Goal: Task Accomplishment & Management: Complete application form

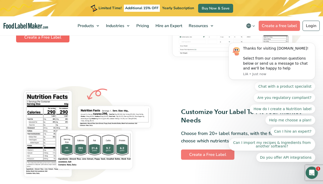
click at [41, 40] on link "Create a Free Label" at bounding box center [42, 37] width 53 height 10
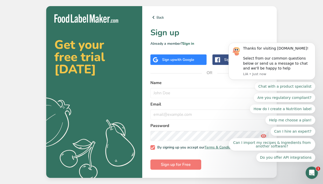
click at [175, 61] on span "with Google" at bounding box center [184, 59] width 20 height 5
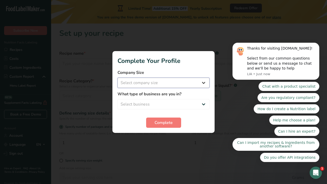
click at [145, 86] on select "Select company size Fewer than 10 Employees 10 to 50 Employees 51 to 500 Employ…" at bounding box center [164, 83] width 92 height 10
select select "1"
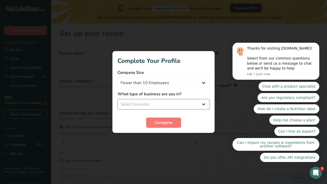
click at [138, 103] on select "Select business Packaged Food Manufacturer Restaurant & Cafe Bakery Meal Plans …" at bounding box center [164, 104] width 92 height 10
select select "3"
click at [155, 124] on span "Complete" at bounding box center [164, 123] width 18 height 6
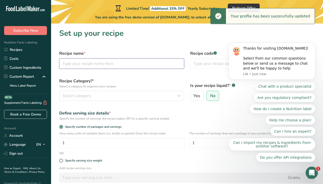
click at [118, 63] on input "text" at bounding box center [121, 63] width 125 height 10
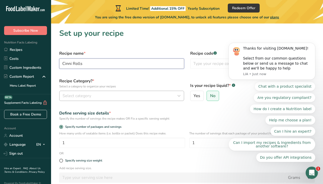
type input "Cinni Rolls"
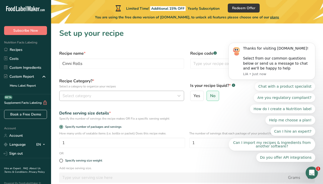
click at [150, 98] on div "Select category" at bounding box center [120, 96] width 115 height 6
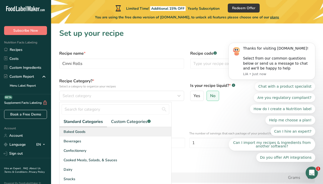
click at [111, 133] on div "Baked Goods" at bounding box center [116, 131] width 112 height 9
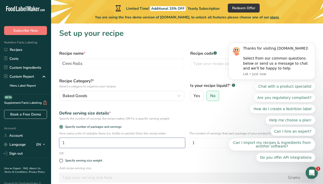
click at [165, 147] on input "1" at bounding box center [122, 143] width 126 height 10
type input "1"
type input "3"
click at [198, 65] on input "text" at bounding box center [252, 63] width 125 height 10
click at [314, 45] on icon "Dismiss notification" at bounding box center [314, 44] width 3 height 3
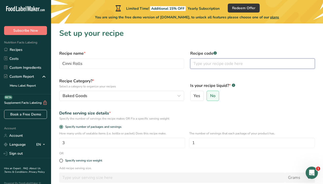
click at [216, 64] on input "text" at bounding box center [252, 63] width 125 height 10
type input "3idneb2"
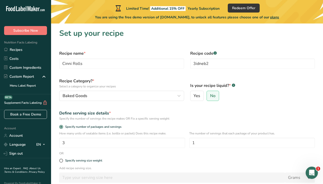
click at [230, 73] on form "Recipe name * Cinni Rolls Recipe code .a-a{fill:#347362;}.b-a{fill:#fff;} 3idne…" at bounding box center [187, 129] width 262 height 164
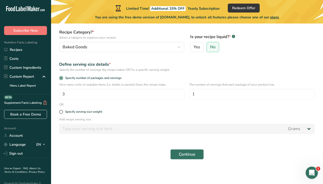
scroll to position [49, 0]
click at [188, 157] on span "Continue" at bounding box center [187, 154] width 17 height 6
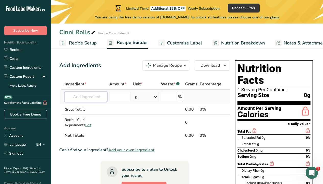
click at [91, 94] on input "text" at bounding box center [86, 97] width 43 height 10
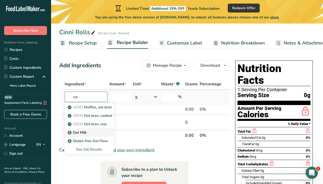
type input "oa"
click at [93, 130] on div "Oat Milk" at bounding box center [85, 132] width 33 height 5
type input "Oat Milk"
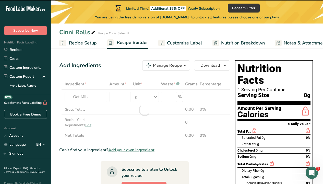
type input "0"
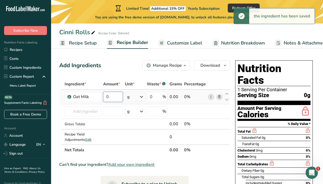
click at [122, 98] on input "0" at bounding box center [113, 97] width 20 height 10
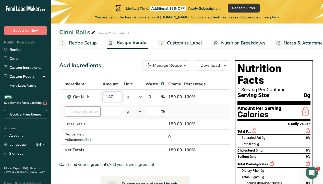
type input "180"
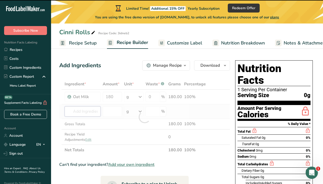
click at [83, 114] on div "Ingredient * Amount * Unit * Waste * .a-a{fill:#347362;}.b-a{fill:#fff;} Grams …" at bounding box center [144, 117] width 171 height 77
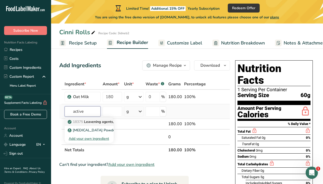
type input "active"
click at [85, 123] on p "18375 Leavening agents, yeast, [PERSON_NAME], active dry" at bounding box center [112, 121] width 86 height 5
type input "Leavening agents, yeast, baker's, active dry"
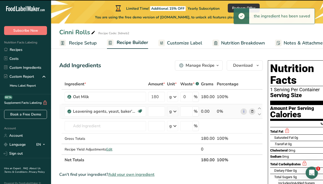
type input "0"
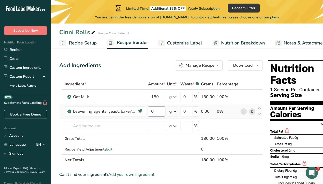
click at [156, 108] on input "0" at bounding box center [156, 111] width 17 height 10
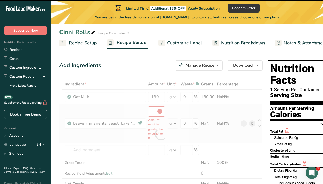
click at [176, 112] on div "Ingredient * Amount * Unit * Waste * .a-a{fill:#347362;}.b-a{fill:#fff;} Grams …" at bounding box center [161, 134] width 204 height 111
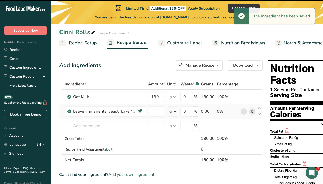
type input "0"
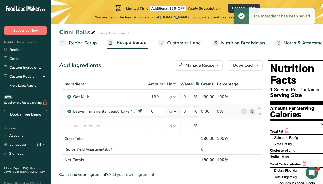
click at [176, 112] on icon at bounding box center [175, 111] width 6 height 9
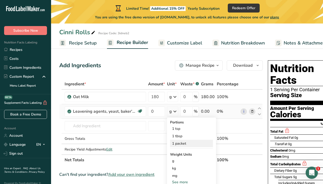
click at [183, 147] on div "1 packet" at bounding box center [191, 143] width 43 height 7
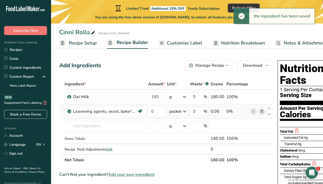
click at [176, 113] on div "packet" at bounding box center [175, 111] width 12 height 6
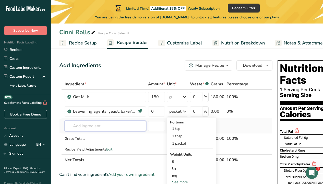
click at [115, 128] on input "text" at bounding box center [105, 126] width 81 height 10
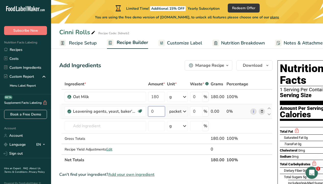
click at [155, 111] on input "0" at bounding box center [156, 111] width 17 height 10
type input "1"
type input "2"
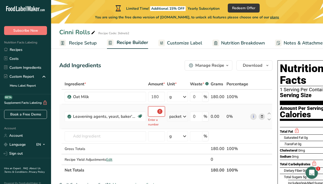
type input "2"
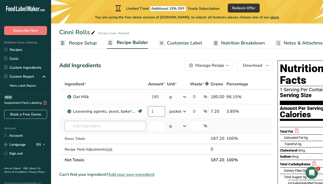
type input "1"
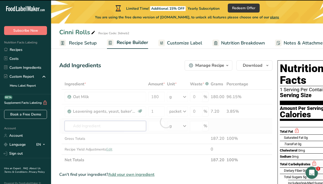
click at [131, 125] on div "Ingredient * Amount * Unit * Waste * .a-a{fill:#347362;}.b-a{fill:#fff;} Grams …" at bounding box center [165, 122] width 213 height 87
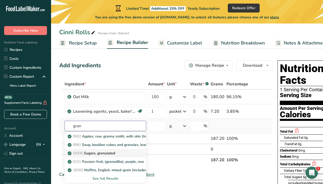
type input "gran"
click at [131, 154] on div "19335 [GEOGRAPHIC_DATA], granulated" at bounding box center [101, 152] width 65 height 5
type input "Sugars, granulated"
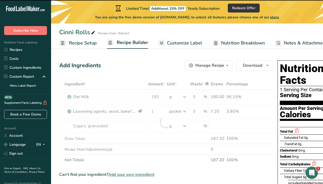
type input "0"
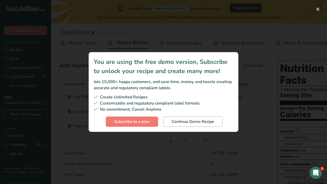
click at [169, 121] on button "Continue Demo Recipe" at bounding box center [192, 121] width 59 height 10
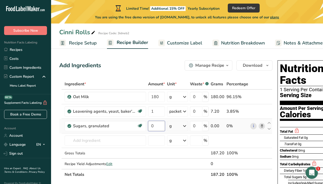
click at [161, 126] on input "0" at bounding box center [156, 126] width 17 height 10
type input "50"
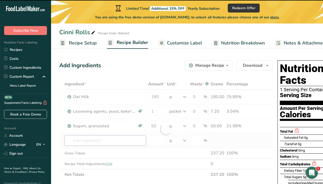
click at [111, 138] on div "Ingredient * Amount * Unit * Waste * .a-a{fill:#347362;}.b-a{fill:#fff;} Grams …" at bounding box center [165, 129] width 213 height 101
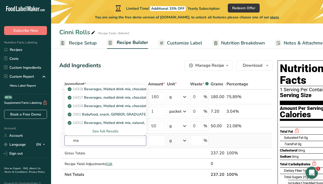
type input "m"
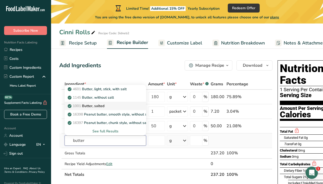
type input "butter"
click at [108, 104] on div "1001 Butter, salted" at bounding box center [101, 105] width 65 height 5
type input "Butter, salted"
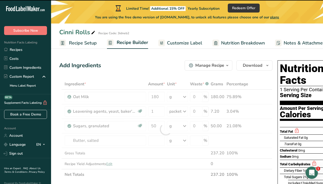
type input "0"
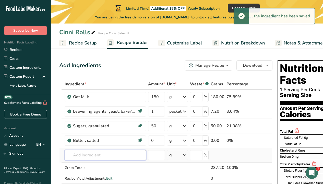
click at [133, 158] on input "text" at bounding box center [105, 155] width 81 height 10
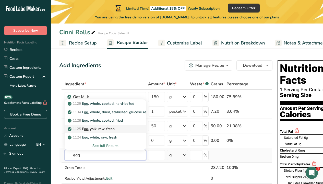
type input "egg"
click at [115, 131] on p "1125 Egg, yolk, raw, fresh" at bounding box center [92, 128] width 46 height 5
type input "Egg, yolk, raw, fresh"
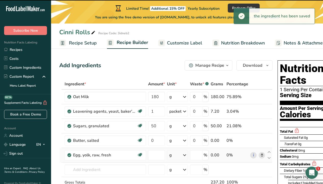
type input "0"
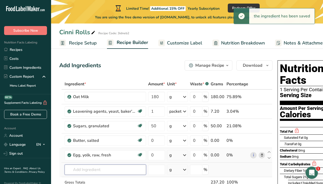
click at [107, 169] on input "text" at bounding box center [105, 170] width 81 height 10
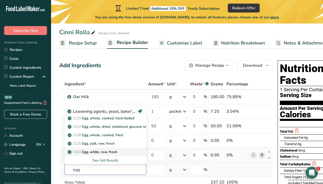
type input "egg"
click at [105, 153] on p "1124 Egg, white, raw, fresh" at bounding box center [93, 151] width 49 height 5
type input "Egg, white, raw, fresh"
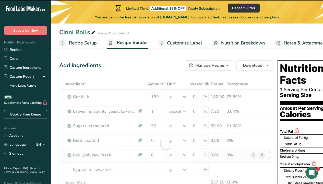
type input "0"
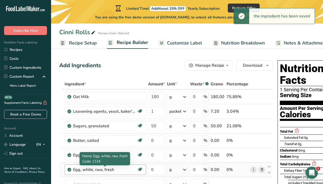
click at [134, 169] on div "Egg, white, raw, fresh" at bounding box center [105, 170] width 64 height 6
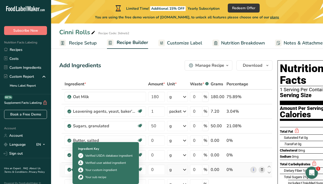
click at [70, 168] on icon at bounding box center [69, 169] width 3 height 5
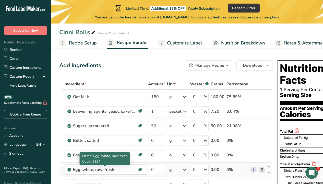
click at [120, 168] on div "Egg, white, raw, fresh" at bounding box center [105, 170] width 64 height 6
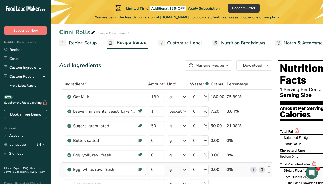
click at [113, 169] on div "Egg, white, raw, fresh" at bounding box center [105, 170] width 64 height 6
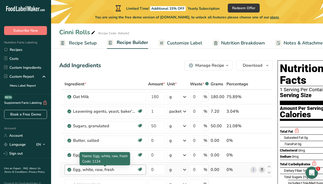
click at [114, 168] on div "Egg, white, raw, fresh" at bounding box center [105, 170] width 64 height 6
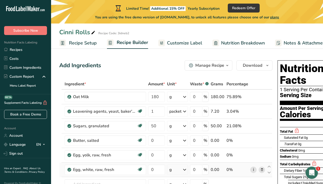
click at [252, 171] on link "i" at bounding box center [253, 170] width 6 height 6
click at [262, 170] on icon at bounding box center [262, 169] width 4 height 5
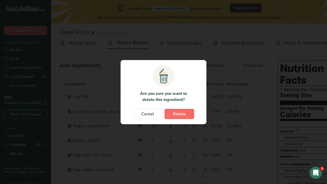
click at [178, 114] on span "Delete" at bounding box center [179, 114] width 13 height 6
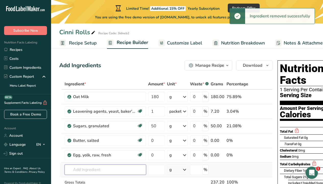
click at [128, 172] on input "text" at bounding box center [105, 170] width 81 height 10
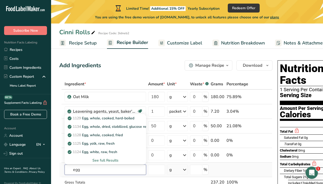
type input "egg"
click at [109, 160] on div "See full Results" at bounding box center [105, 160] width 73 height 5
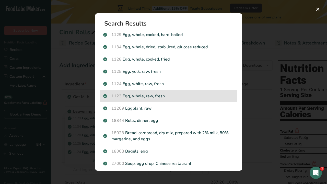
click at [143, 98] on p "1123 Egg, whole, raw, fresh" at bounding box center [168, 96] width 131 height 6
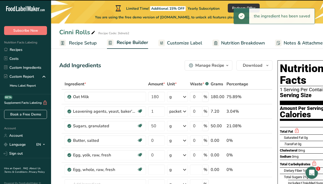
type input "0"
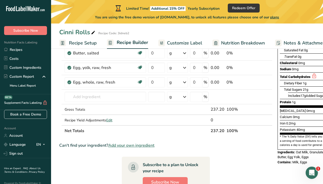
scroll to position [86, 0]
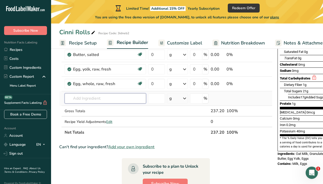
click at [117, 97] on input "text" at bounding box center [105, 98] width 81 height 10
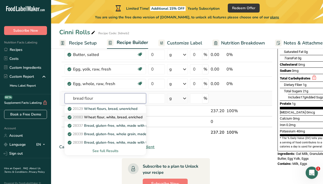
type input "bread flour"
click at [105, 118] on p "20083 Wheat flour, white, bread, enriched" at bounding box center [106, 116] width 74 height 5
type input "Wheat flour, white, bread, enriched"
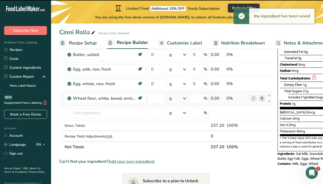
type input "0"
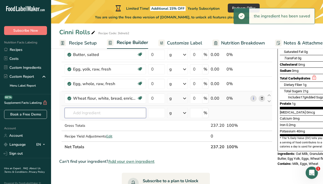
click at [124, 109] on input "text" at bounding box center [105, 113] width 81 height 10
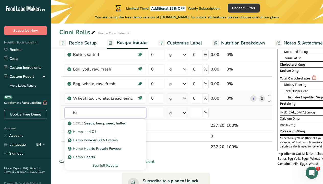
type input "h"
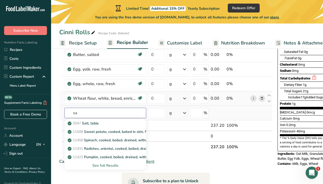
type input "s"
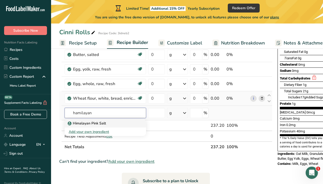
type input "hamilayan"
click at [120, 122] on div "Himalayan Pink Salt" at bounding box center [101, 123] width 65 height 5
type input "Himalayan Pink Salt"
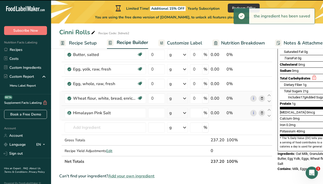
type input "0"
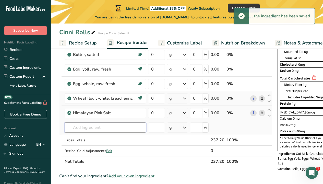
click at [131, 126] on input "text" at bounding box center [105, 127] width 81 height 10
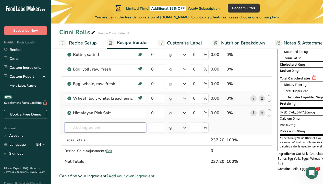
type input "d"
type input "dark brown"
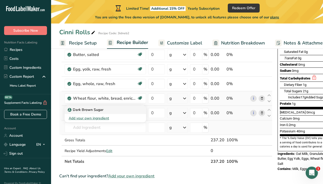
click at [126, 109] on div "Dark Brown Sugar" at bounding box center [101, 109] width 65 height 5
type input "Dark Brown Sugar"
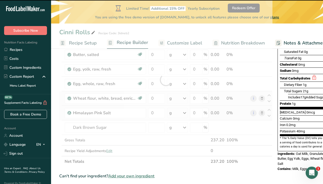
type input "0"
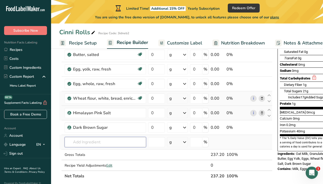
click at [97, 144] on input "text" at bounding box center [105, 142] width 81 height 10
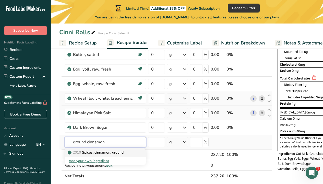
type input "ground cinnamon"
click at [83, 153] on p "2010 Spices, cinnamon, ground" at bounding box center [96, 152] width 55 height 5
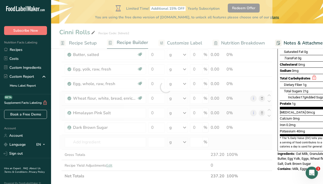
type input "Spices, cinnamon, ground"
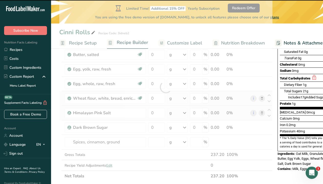
type input "0"
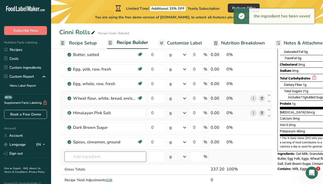
click at [121, 159] on input "text" at bounding box center [105, 156] width 81 height 10
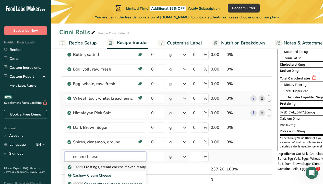
type input "cream cheese"
click at [119, 167] on p "19228 Frostings, cream cheese-flavor, ready-to-eat" at bounding box center [113, 166] width 89 height 5
type input "Frostings, cream cheese-flavor, ready-to-eat"
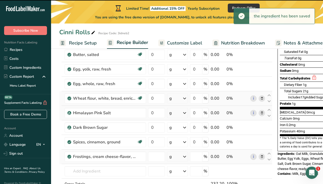
type input "0"
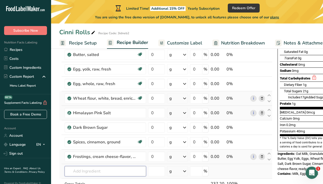
click at [119, 173] on input "text" at bounding box center [105, 171] width 81 height 10
click at [261, 157] on icon at bounding box center [262, 156] width 4 height 5
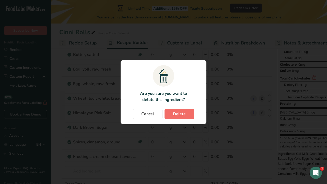
click at [173, 116] on span "Delete" at bounding box center [179, 114] width 13 height 6
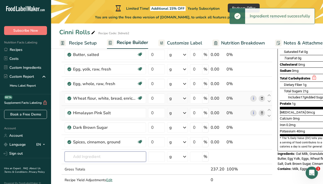
click at [128, 154] on input "text" at bounding box center [105, 156] width 81 height 10
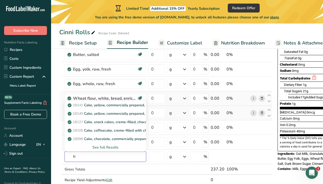
type input "f"
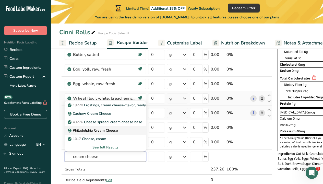
type input "cream cheese"
click at [112, 130] on p "Philadelphia Cream Cheese" at bounding box center [93, 130] width 49 height 5
type input "Philadelphia Cream Cheese"
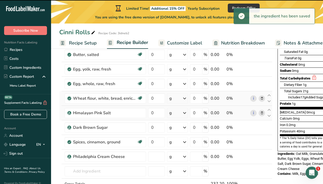
type input "0"
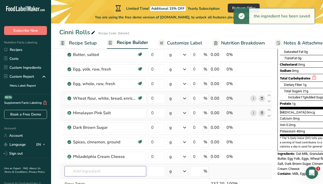
click at [100, 174] on input "text" at bounding box center [105, 171] width 81 height 10
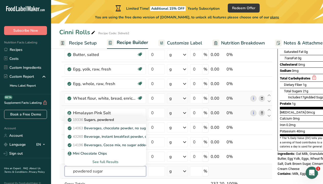
type input "powdered sugar"
click at [120, 119] on div "19336 Sugars, powdered" at bounding box center [101, 119] width 65 height 5
type input "Sugars, powdered"
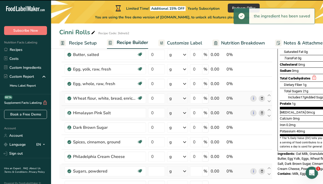
type input "0"
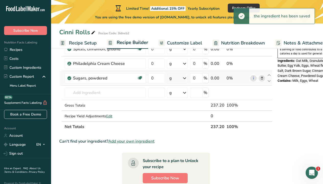
scroll to position [180, 0]
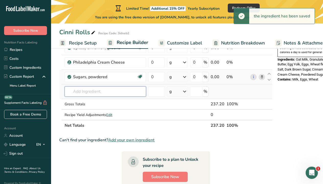
click at [101, 94] on input "text" at bounding box center [105, 91] width 81 height 10
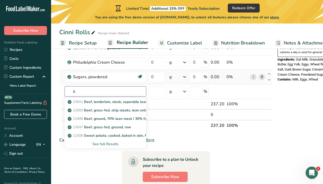
type input "b"
click at [86, 170] on section "Ingredient * Amount * Unit * Waste * .a-a{fill:#347362;}.b-a{fill:#fff;} Grams …" at bounding box center [165, 99] width 213 height 400
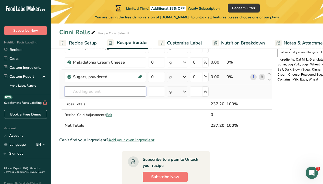
click at [97, 95] on input "text" at bounding box center [105, 91] width 81 height 10
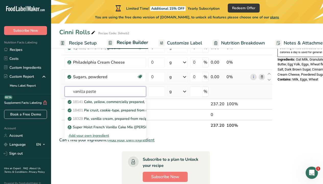
type input "vanilla paste"
click at [91, 135] on div "Add your own ingredient" at bounding box center [105, 135] width 73 height 5
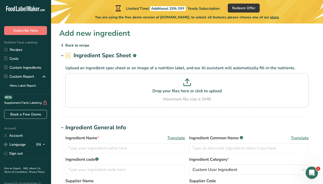
click at [74, 44] on p "Back to recipe" at bounding box center [187, 45] width 256 height 6
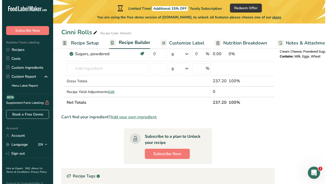
scroll to position [204, 0]
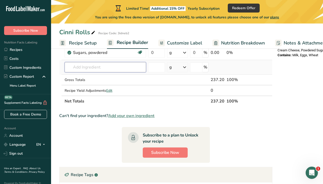
click at [100, 68] on input "text" at bounding box center [105, 67] width 81 height 10
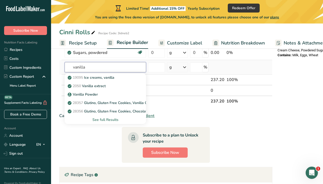
type input "vanilla"
click at [102, 120] on div "See full Results" at bounding box center [105, 119] width 73 height 5
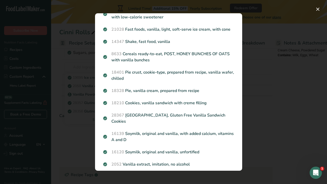
scroll to position [387, 0]
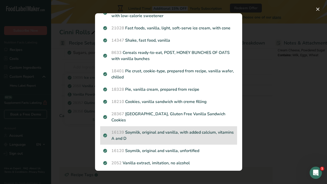
drag, startPoint x: 240, startPoint y: 41, endPoint x: 211, endPoint y: 136, distance: 99.6
click at [211, 139] on section "Search Results 19095 Ice creams, vanilla 2050 Vanilla extract Vanilla Powder 28…" at bounding box center [168, 91] width 147 height 157
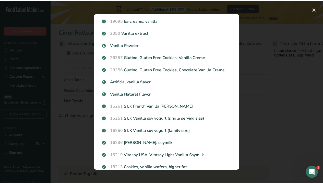
scroll to position [0, 0]
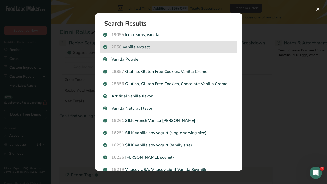
click at [158, 50] on p "2050 Vanilla extract" at bounding box center [168, 47] width 131 height 6
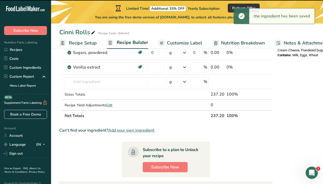
type input "0"
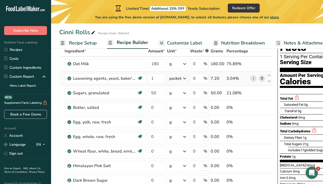
scroll to position [32, 0]
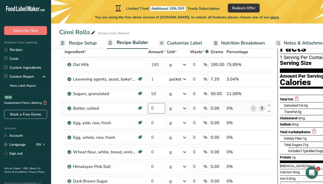
click at [161, 111] on input "0" at bounding box center [156, 108] width 17 height 10
type input "144"
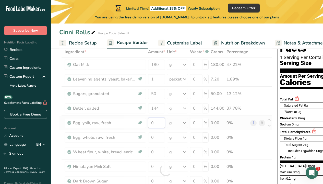
click at [163, 125] on div "Ingredient * Amount * Unit * Waste * .a-a{fill:#347362;}.b-a{fill:#fff;} Grams …" at bounding box center [165, 169] width 213 height 247
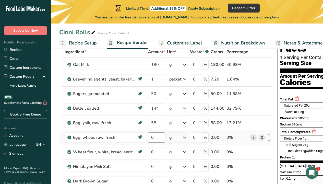
click at [157, 140] on div "Ingredient * Amount * Unit * Waste * .a-a{fill:#347362;}.b-a{fill:#fff;} Grams …" at bounding box center [165, 169] width 213 height 247
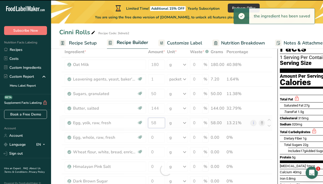
click at [155, 124] on div "Ingredient * Amount * Unit * Waste * .a-a{fill:#347362;}.b-a{fill:#fff;} Grams …" at bounding box center [165, 169] width 213 height 247
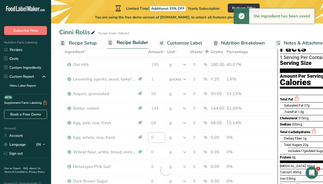
click at [160, 134] on div "Ingredient * Amount * Unit * Waste * .a-a{fill:#347362;}.b-a{fill:#fff;} Grams …" at bounding box center [165, 169] width 213 height 247
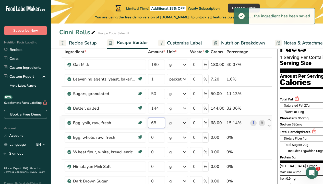
click at [160, 126] on div "Ingredient * Amount * Unit * Waste * .a-a{fill:#347362;}.b-a{fill:#fff;} Grams …" at bounding box center [165, 169] width 213 height 247
type input "6"
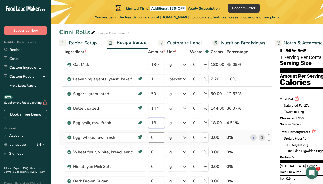
type input "18"
click at [161, 138] on div "Ingredient * Amount * Unit * Waste * .a-a{fill:#347362;}.b-a{fill:#fff;} Grams …" at bounding box center [165, 169] width 213 height 247
type input "50"
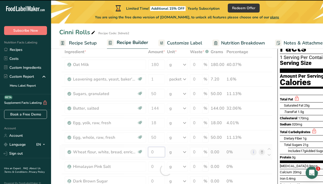
click at [160, 153] on div "Ingredient * Amount * Unit * Waste * .a-a{fill:#347362;}.b-a{fill:#fff;} Grams …" at bounding box center [165, 169] width 213 height 247
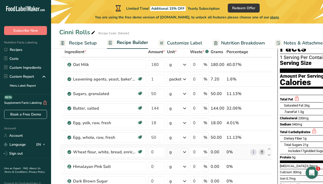
click at [262, 152] on div "Ingredient * Amount * Unit * Waste * .a-a{fill:#347362;}.b-a{fill:#fff;} Grams …" at bounding box center [165, 169] width 213 height 247
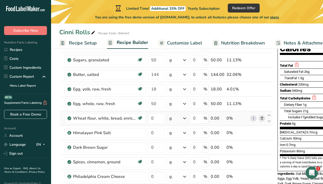
scroll to position [78, 0]
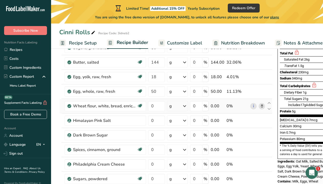
click at [262, 106] on icon at bounding box center [262, 105] width 4 height 5
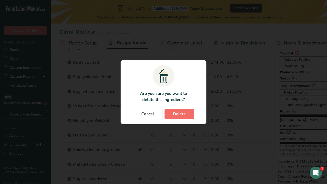
click at [184, 113] on span "Delete" at bounding box center [179, 114] width 13 height 6
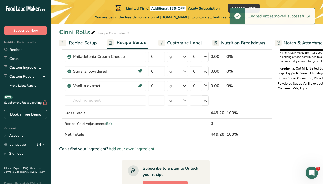
scroll to position [177, 0]
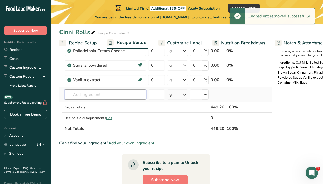
click at [89, 97] on input "text" at bounding box center [105, 94] width 81 height 10
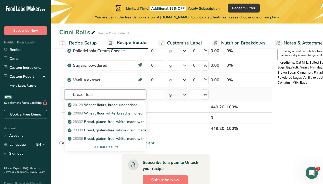
type input "bread flour"
click at [100, 146] on div "See full Results" at bounding box center [105, 146] width 73 height 5
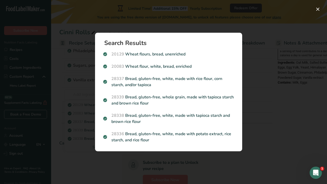
click at [189, 29] on div "Search Results 20129 Wheat flours, bread, unenriched 20083 Wheat flour, white, …" at bounding box center [168, 92] width 163 height 135
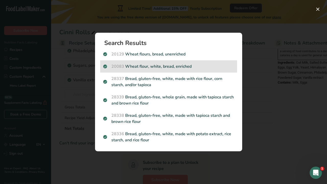
click at [193, 64] on p "20083 Wheat flour, white, bread, enriched" at bounding box center [168, 66] width 131 height 6
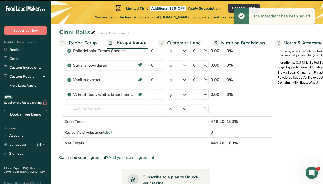
type input "0"
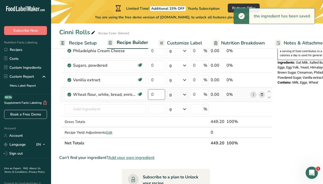
click at [158, 92] on input "0" at bounding box center [156, 94] width 17 height 10
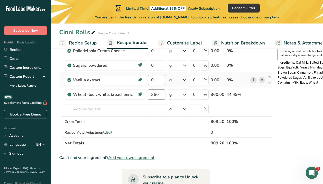
type input "360"
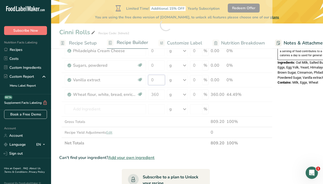
click at [157, 83] on div "Ingredient * Amount * Unit * Waste * .a-a{fill:#347362;}.b-a{fill:#fff;} Grams …" at bounding box center [165, 25] width 213 height 247
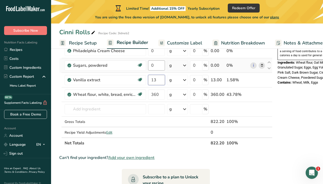
type input "13"
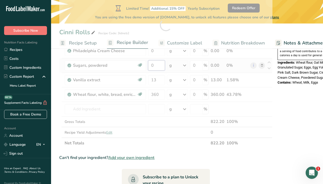
click at [159, 65] on div "Ingredient * Amount * Unit * Waste * .a-a{fill:#347362;}.b-a{fill:#fff;} Grams …" at bounding box center [165, 25] width 213 height 247
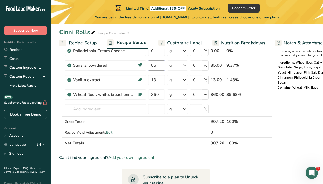
type input "85.000001"
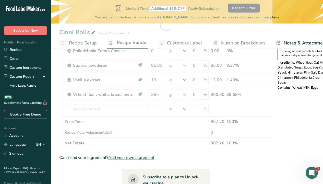
click at [290, 103] on div "Nutrition Facts 1 Serving Per Container Serving Size 274g Amount Per Serving Ca…" at bounding box center [317, 102] width 82 height 443
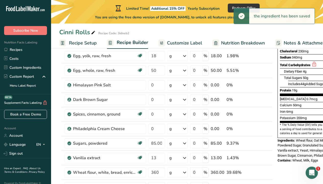
scroll to position [96, 0]
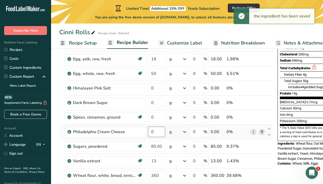
click at [162, 130] on input "0" at bounding box center [156, 132] width 17 height 10
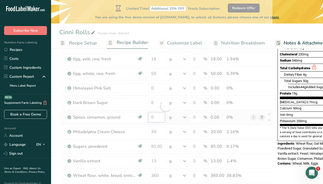
click at [161, 116] on div "Ingredient * Amount * Unit * Waste * .a-a{fill:#347362;}.b-a{fill:#fff;} Grams …" at bounding box center [165, 106] width 213 height 247
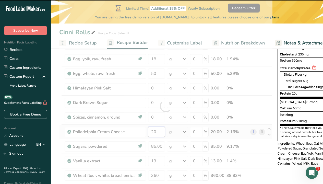
click at [159, 133] on div "Ingredient * Amount * Unit * Waste * .a-a{fill:#347362;}.b-a{fill:#fff;} Grams …" at bounding box center [165, 106] width 213 height 247
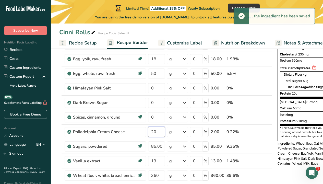
type input "2"
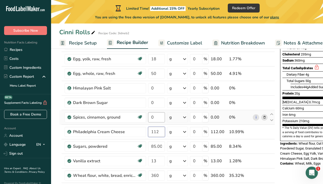
type input "112"
click at [158, 117] on div "Ingredient * Amount * Unit * Waste * .a-a{fill:#347362;}.b-a{fill:#fff;} Grams …" at bounding box center [167, 106] width 216 height 247
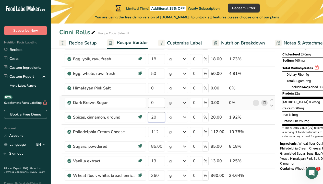
type input "20"
click at [161, 104] on div "Ingredient * Amount * Unit * Waste * .a-a{fill:#347362;}.b-a{fill:#fff;} Grams …" at bounding box center [167, 106] width 216 height 247
type input "142"
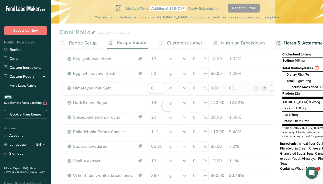
click at [159, 90] on div "Ingredient * Amount * Unit * Waste * .a-a{fill:#347362;}.b-a{fill:#fff;} Grams …" at bounding box center [167, 106] width 216 height 247
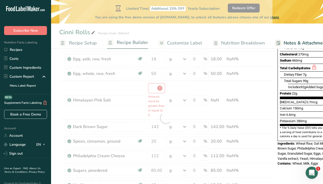
type input "0"
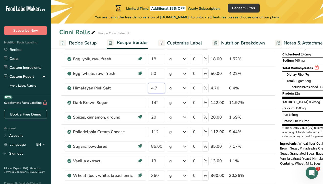
type input "4.7"
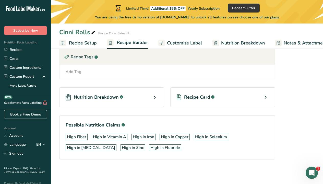
scroll to position [341, 0]
click at [153, 93] on icon at bounding box center [155, 97] width 6 height 9
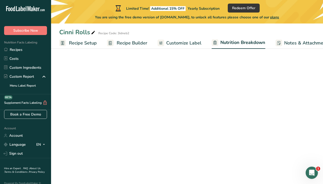
select select "Calories"
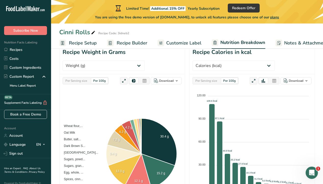
click at [192, 45] on span "Customize Label" at bounding box center [183, 43] width 35 height 7
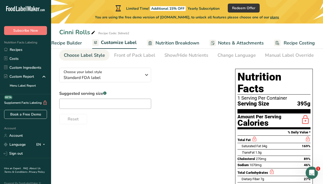
scroll to position [26, 0]
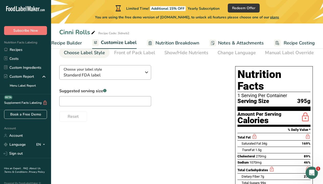
click at [82, 74] on span "Standard FDA label" at bounding box center [103, 75] width 78 height 6
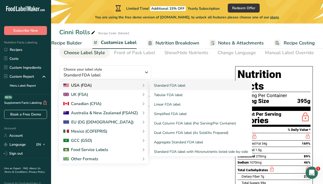
click at [106, 86] on div "USA (FDA)" at bounding box center [103, 85] width 81 height 6
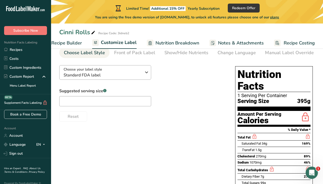
click at [103, 72] on span "Standard FDA label" at bounding box center [103, 75] width 78 height 6
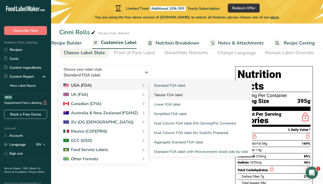
click at [160, 94] on link "Tabular FDA label" at bounding box center [201, 94] width 102 height 9
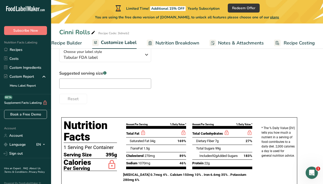
scroll to position [43, 0]
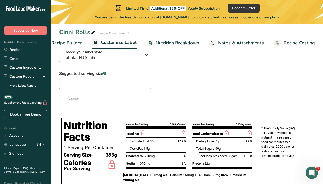
click at [146, 56] on icon "button" at bounding box center [147, 54] width 6 height 9
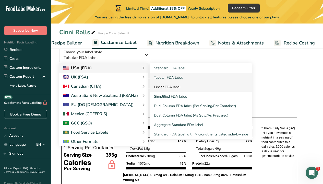
click at [159, 90] on link "Linear FDA label" at bounding box center [201, 86] width 102 height 9
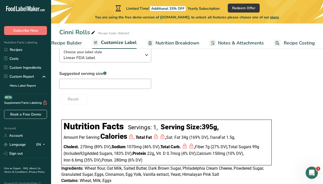
click at [139, 60] on span "Linear FDA label" at bounding box center [103, 58] width 78 height 6
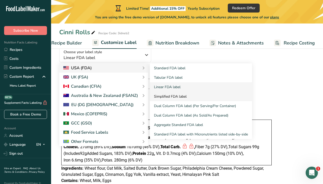
click at [186, 100] on link "Simplified FDA label" at bounding box center [201, 96] width 102 height 9
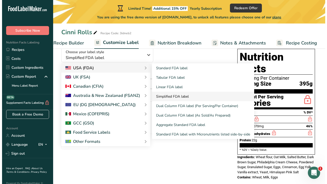
scroll to position [39, 0]
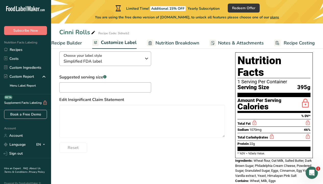
click at [139, 66] on button "Choose your label style Simplified FDA label" at bounding box center [105, 58] width 92 height 15
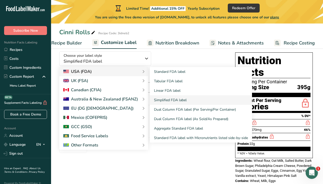
click at [142, 73] on icon at bounding box center [143, 71] width 6 height 9
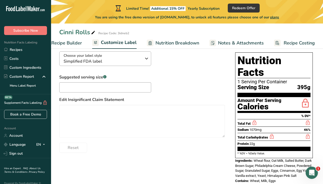
click at [144, 63] on icon "button" at bounding box center [147, 58] width 6 height 9
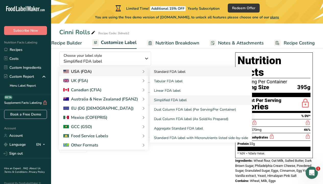
click at [156, 73] on link "Standard FDA label" at bounding box center [201, 71] width 102 height 9
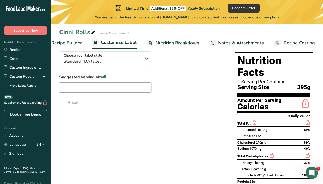
click at [92, 91] on input "text" at bounding box center [105, 87] width 92 height 10
type input "1"
click at [74, 42] on span "Recipe Builder" at bounding box center [66, 43] width 31 height 7
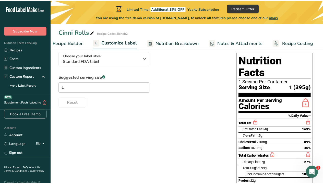
scroll to position [0, 49]
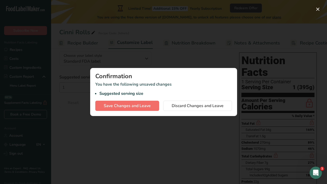
click at [146, 103] on span "Save Changes and Leave" at bounding box center [127, 106] width 47 height 6
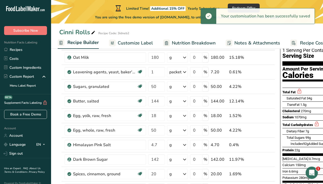
click at [54, 44] on ul "Recipe Setup Recipe Builder Customize Label Nutrition Breakdown Notes & Attachm…" at bounding box center [172, 43] width 340 height 12
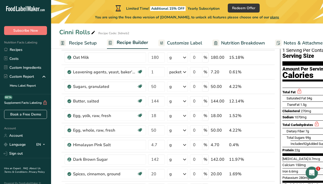
click at [72, 46] on span "Recipe Setup" at bounding box center [83, 43] width 28 height 7
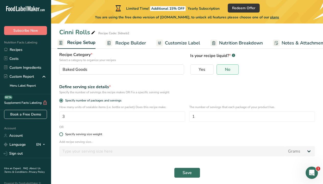
click at [60, 135] on span at bounding box center [61, 134] width 4 height 4
click at [60, 135] on input "Specify serving size weight" at bounding box center [60, 134] width 3 height 3
radio input "true"
radio input "false"
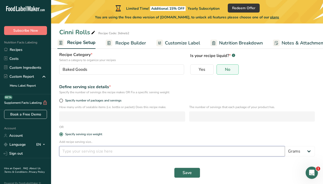
click at [81, 150] on input "number" at bounding box center [172, 151] width 226 height 10
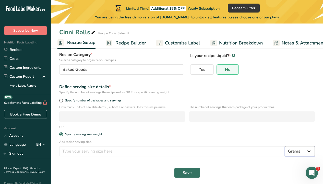
select select "12"
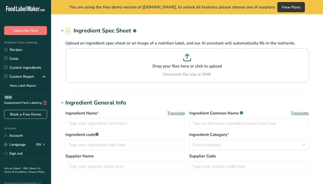
type input "Egg, white, raw, fresh"
type input "Egg White"
